Goal: Navigation & Orientation: Go to known website

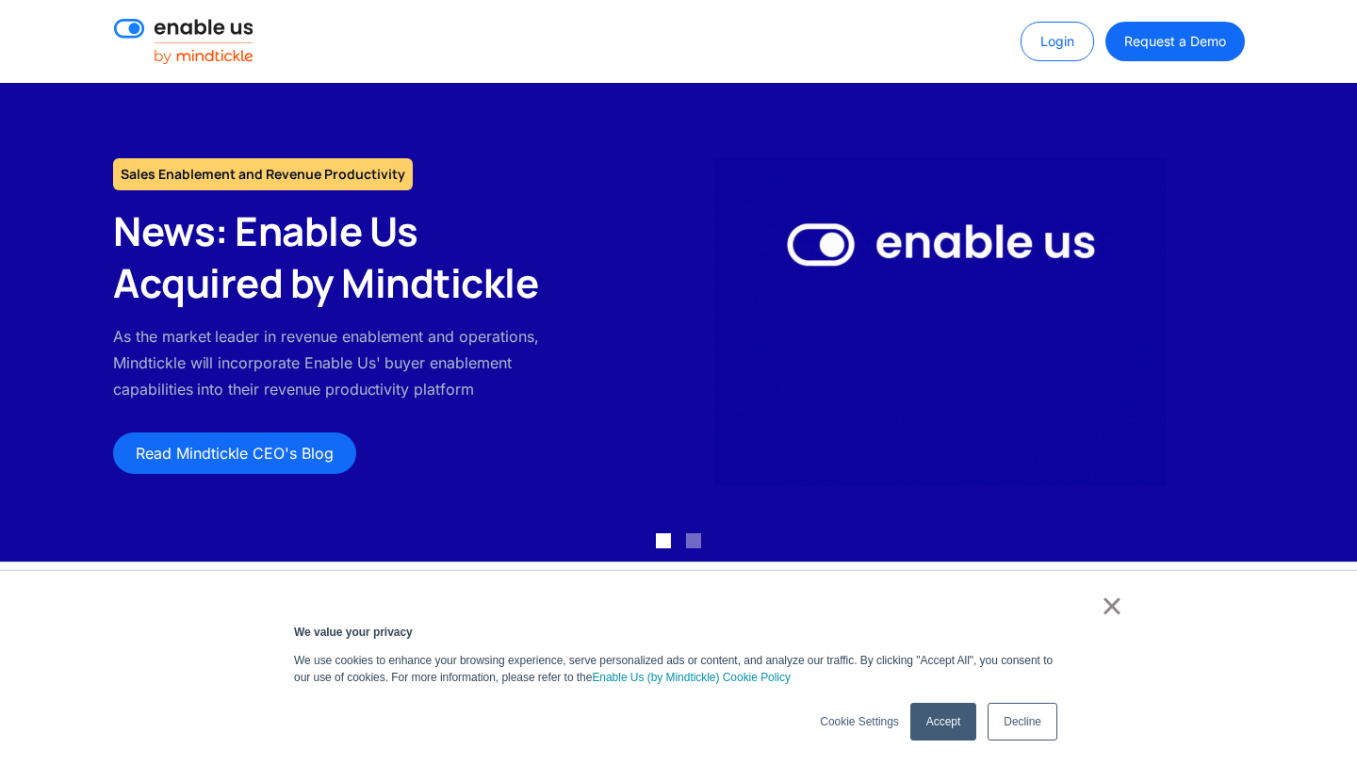
scroll to position [159, 0]
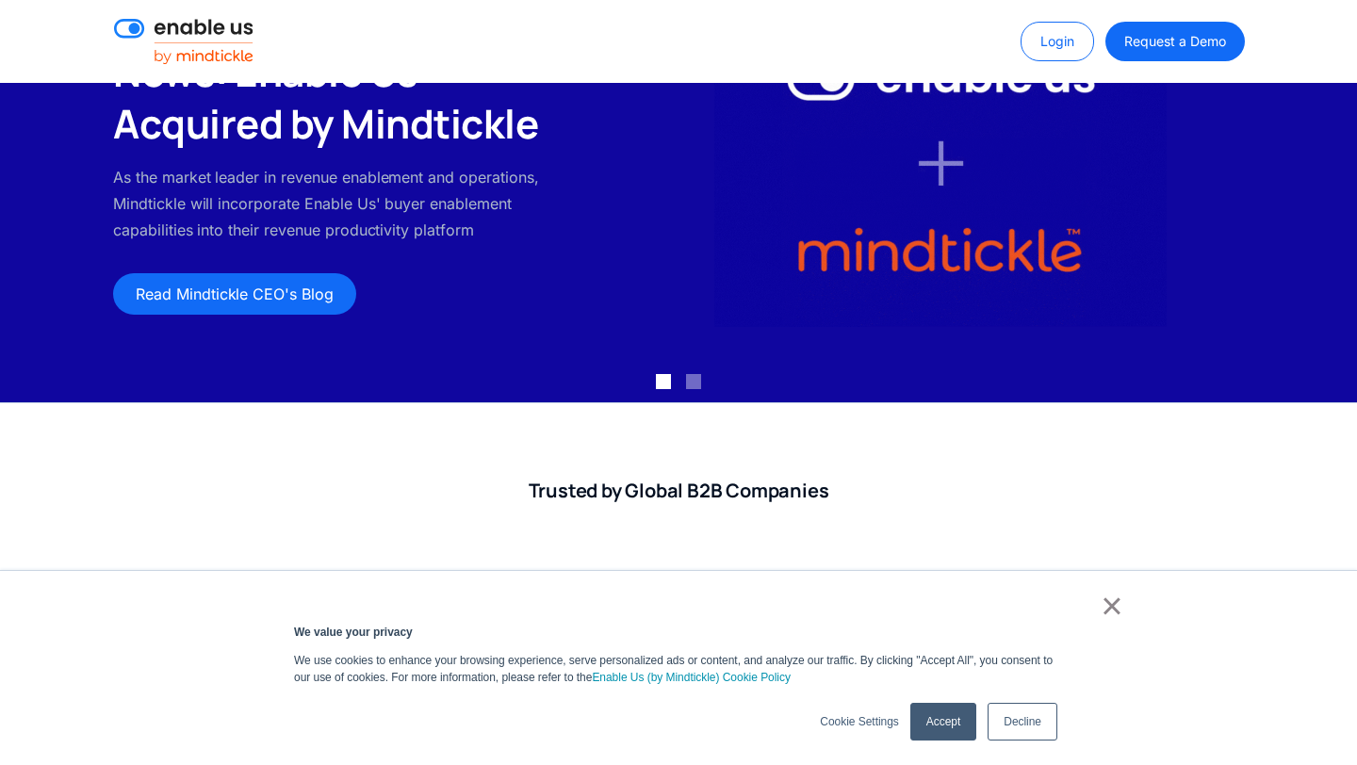
click at [1104, 602] on link "×" at bounding box center [1112, 606] width 23 height 17
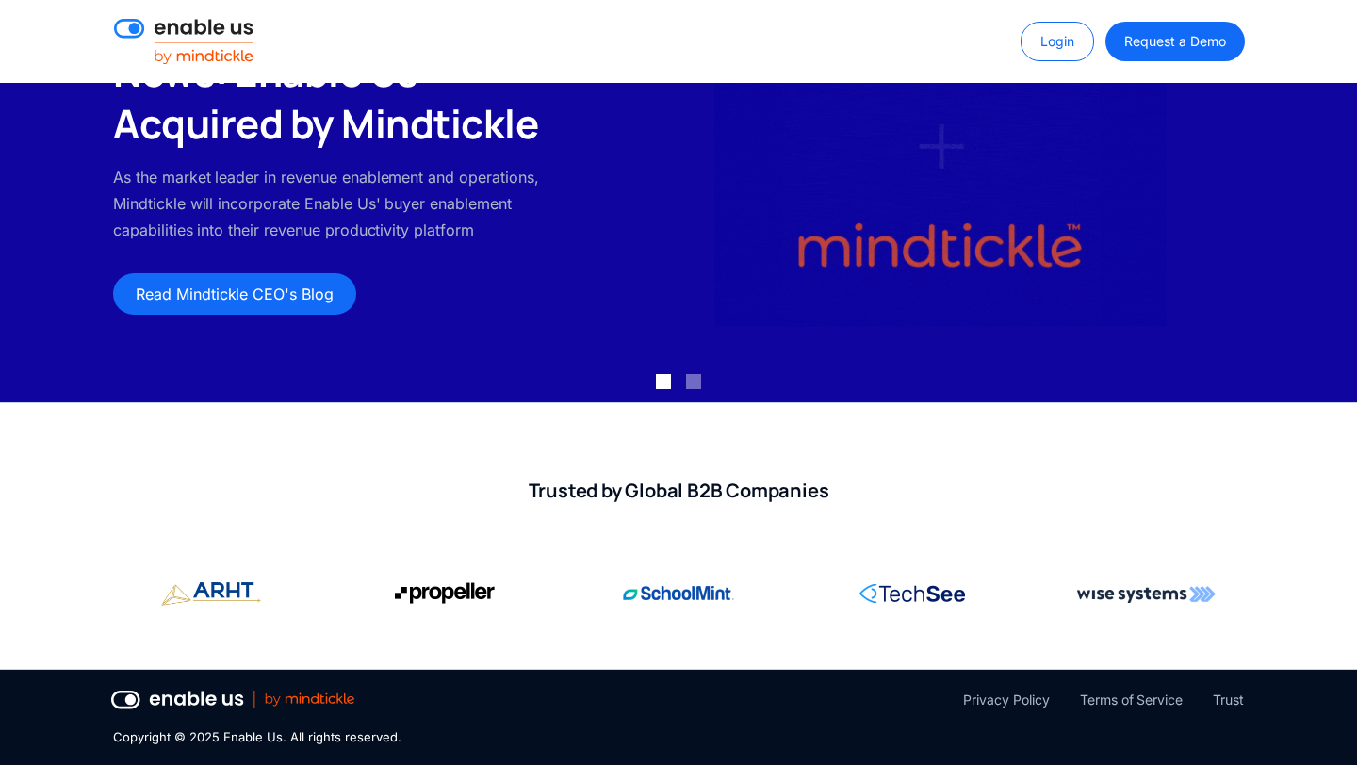
scroll to position [0, 0]
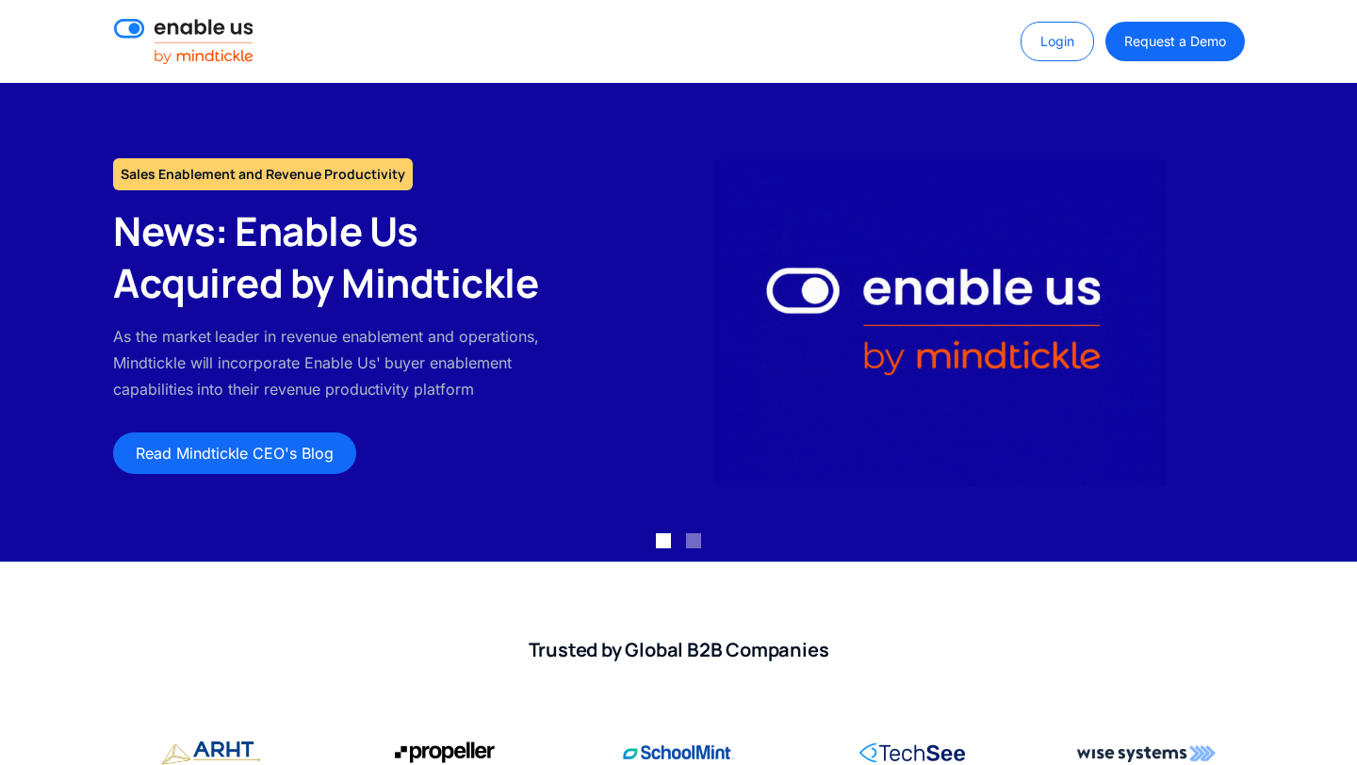
click at [184, 49] on img at bounding box center [183, 41] width 139 height 45
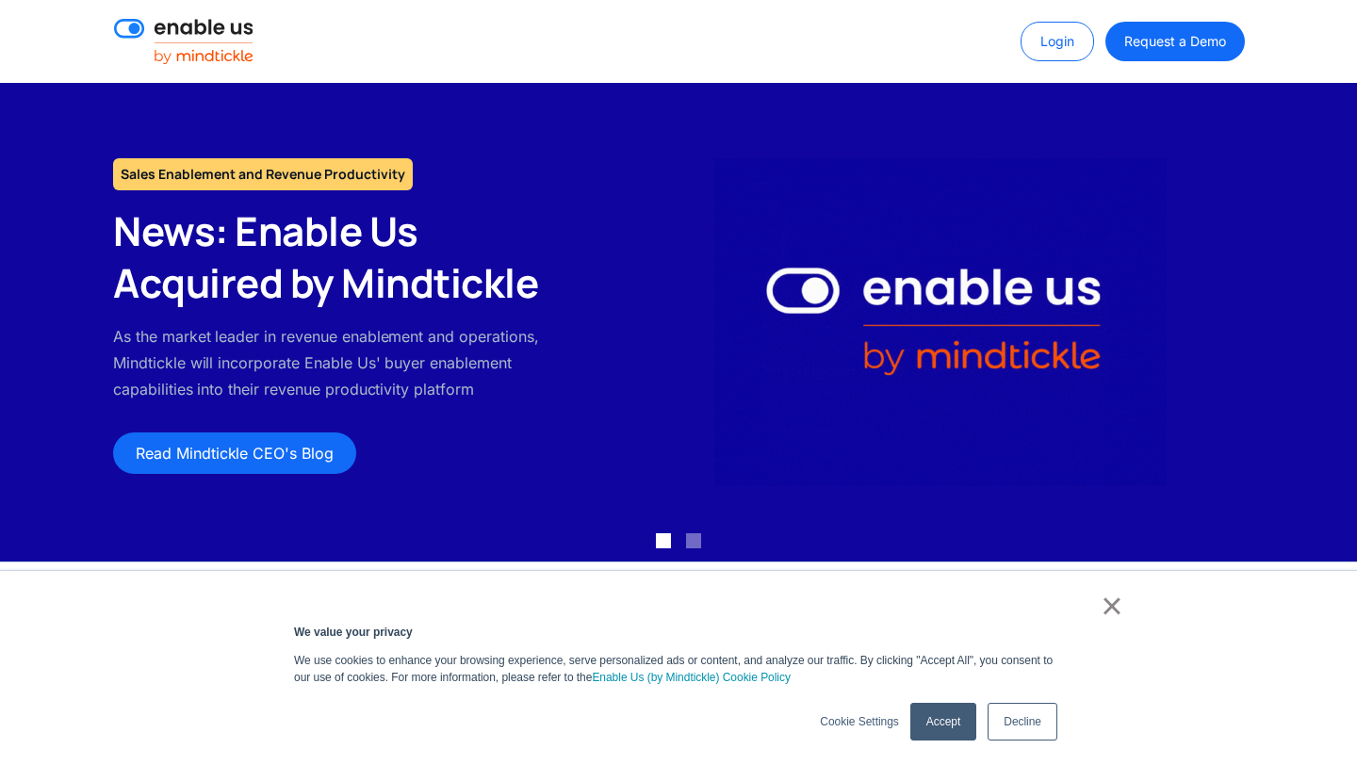
scroll to position [159, 0]
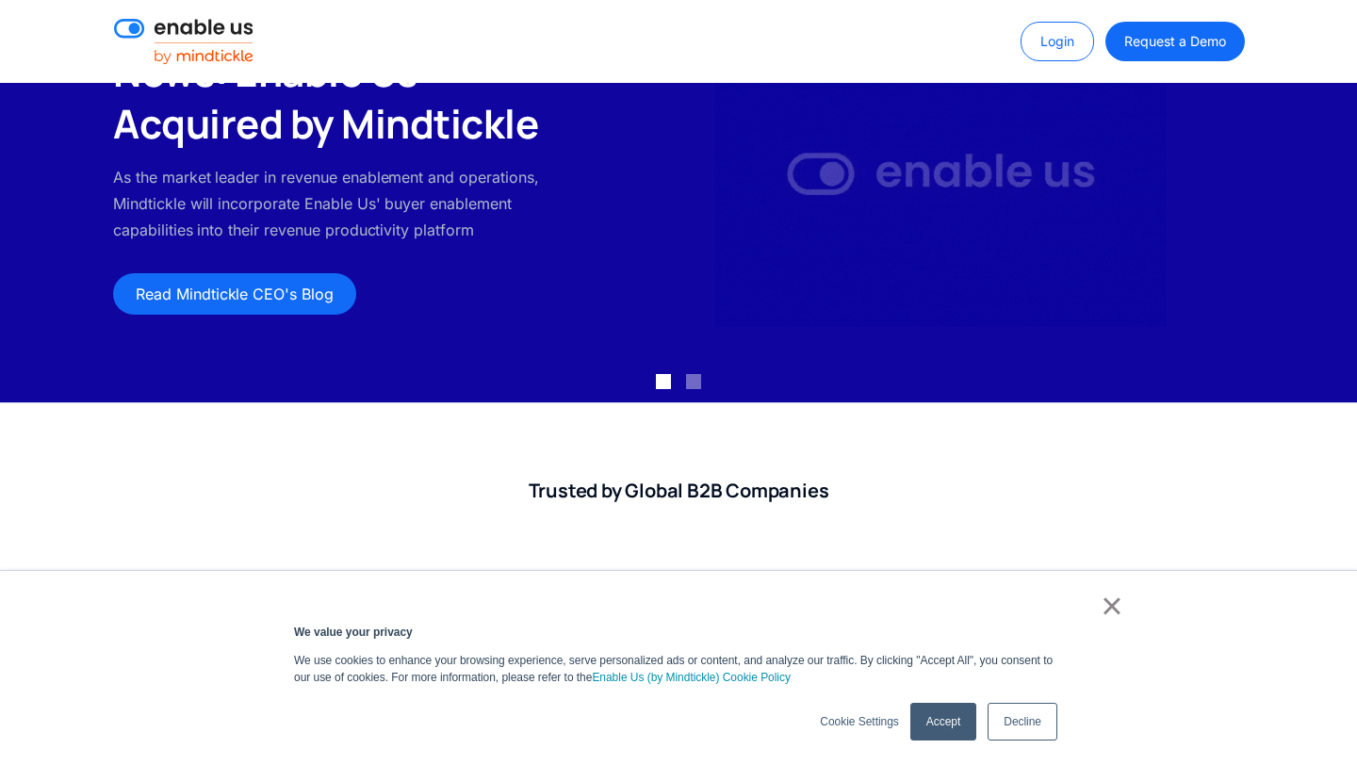
click at [1119, 615] on link "×" at bounding box center [1112, 606] width 23 height 17
